Goal: Check status: Check status

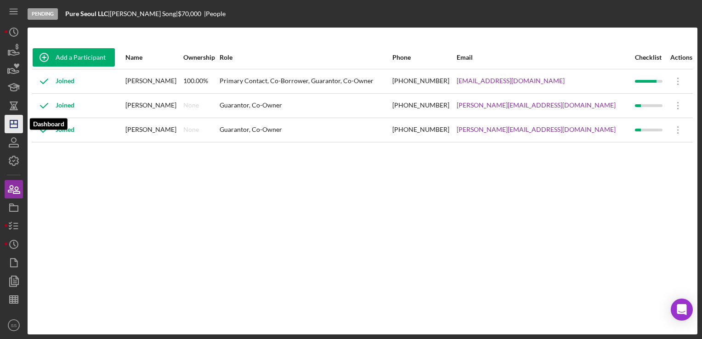
click at [15, 128] on polygon "button" at bounding box center [13, 123] width 7 height 7
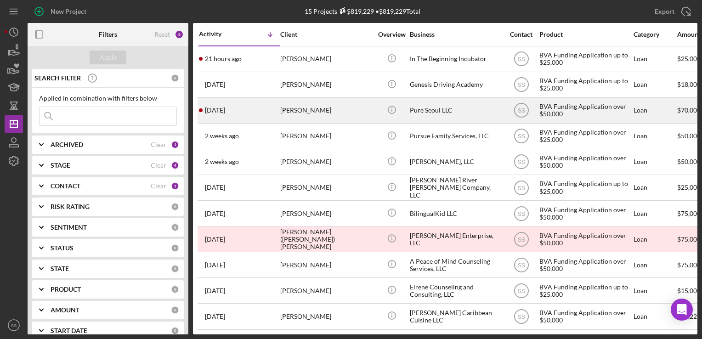
scroll to position [109, 0]
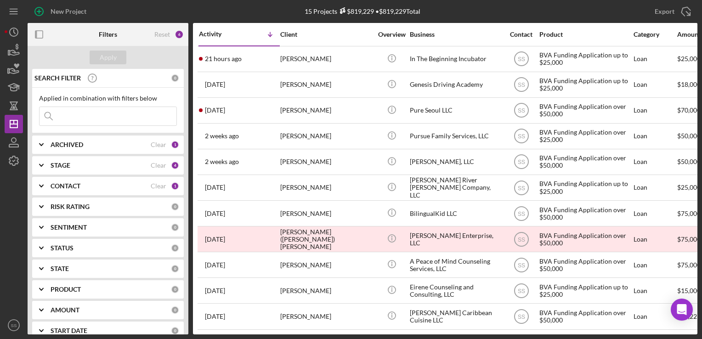
click at [54, 147] on b "ARCHIVED" at bounding box center [67, 144] width 33 height 7
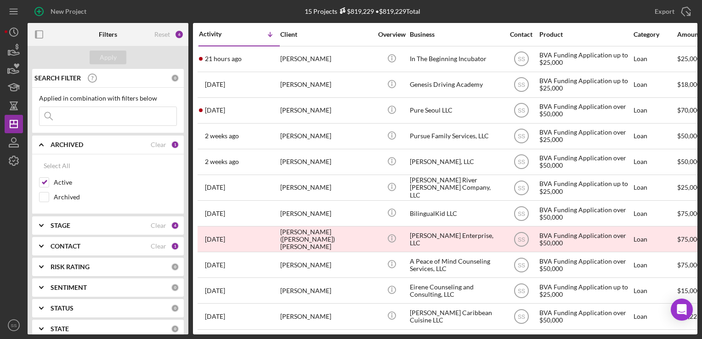
click at [552, 2] on div "Export Icon/Export" at bounding box center [585, 11] width 223 height 23
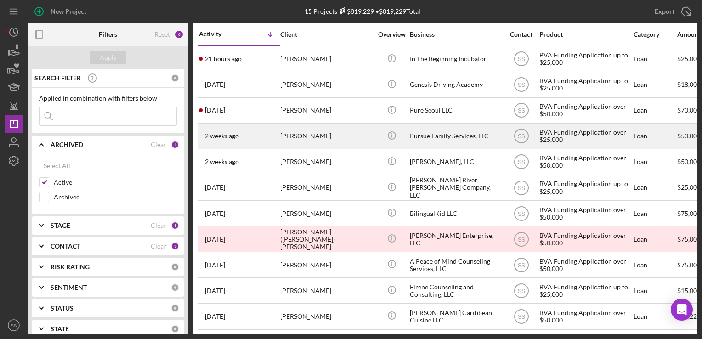
click at [295, 140] on div "[PERSON_NAME]" at bounding box center [326, 136] width 92 height 24
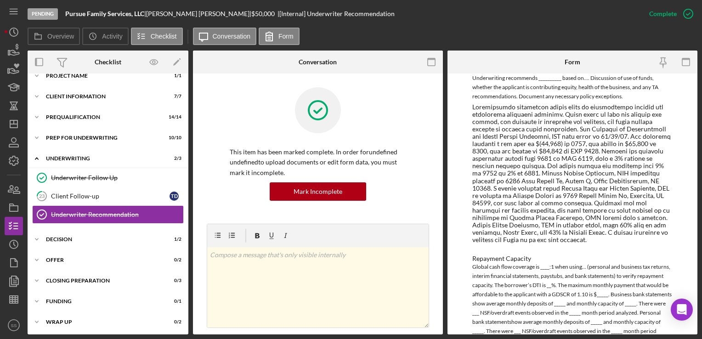
scroll to position [282, 0]
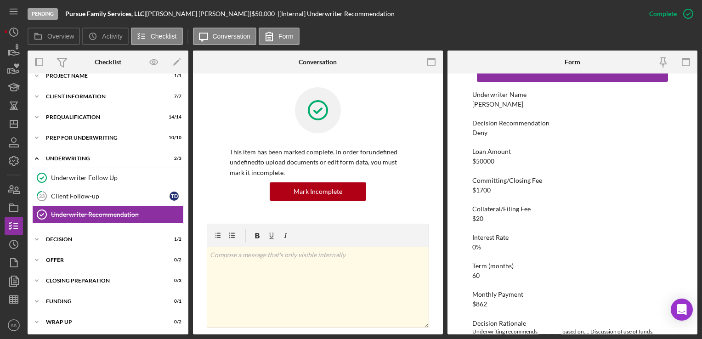
scroll to position [108, 0]
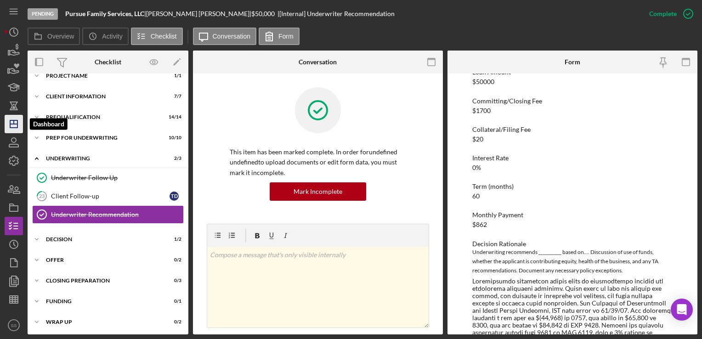
click at [20, 123] on icon "Icon/Dashboard" at bounding box center [13, 124] width 23 height 23
